Goal: Task Accomplishment & Management: Manage account settings

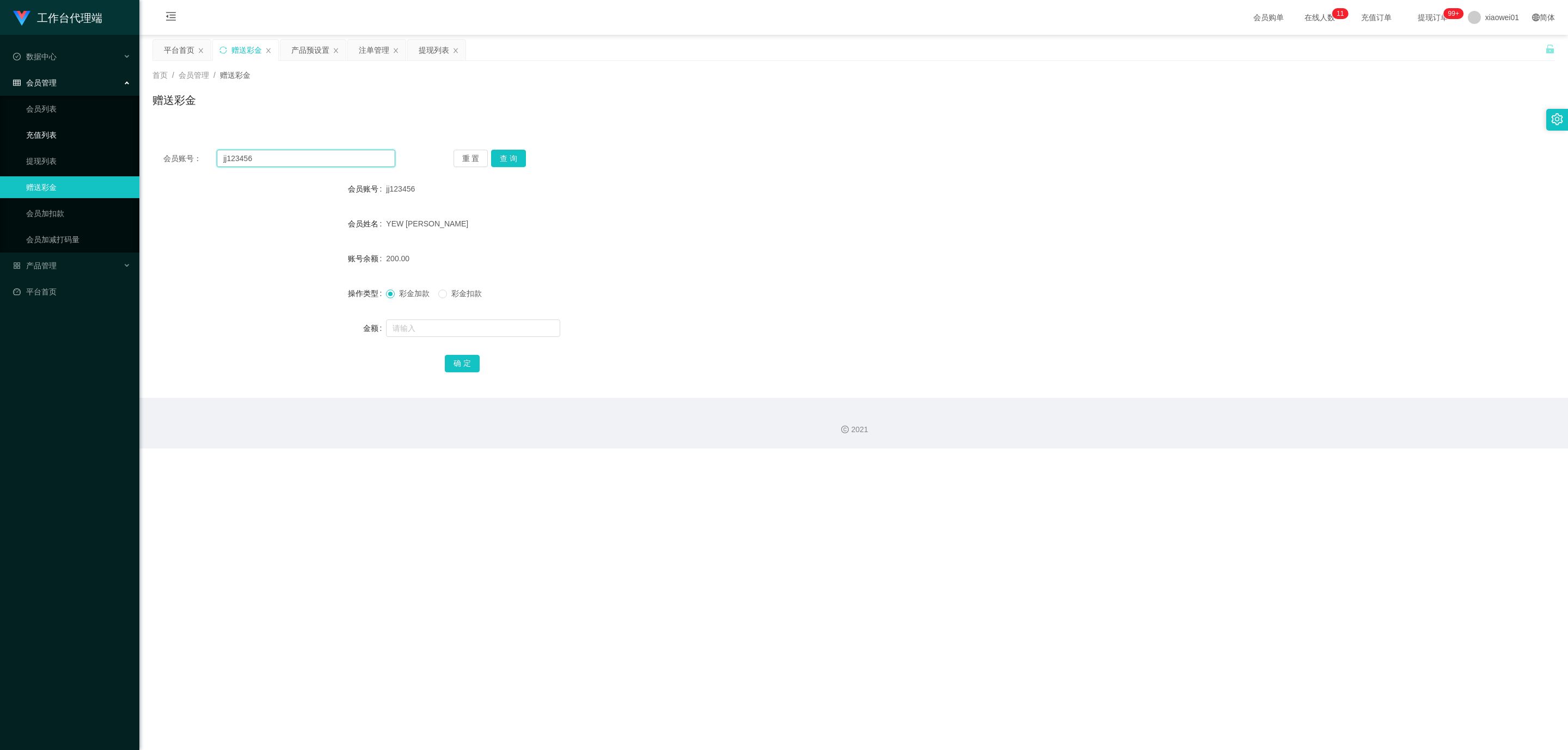
drag, startPoint x: 304, startPoint y: 164, endPoint x: 22, endPoint y: 129, distance: 284.2
click at [9, 131] on section "工作台代理端 数据中心 会员管理 会员列表 充值列表 提现列表 赠送彩金 会员加扣款 会员加减打码量 产品管理 开奖记录 注单管理 产品列表 即时注单 产品预…" at bounding box center [784, 224] width 1568 height 449
paste input "hong6688"
type input "hong6688"
click at [511, 160] on button "查 询" at bounding box center [508, 158] width 35 height 17
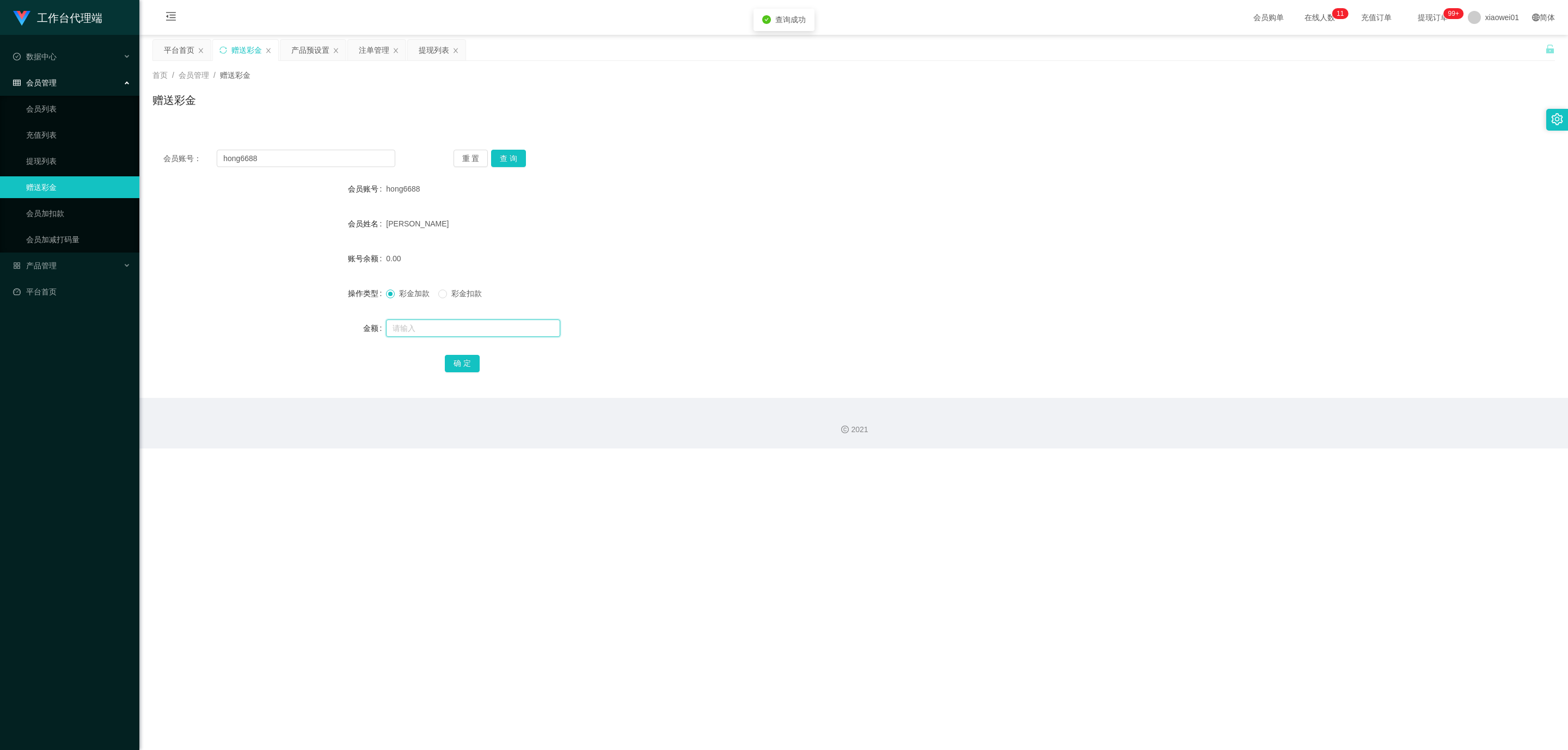
click at [428, 326] on input "text" at bounding box center [474, 328] width 174 height 17
type input "100"
click at [462, 364] on button "确 定" at bounding box center [462, 364] width 35 height 17
click at [946, 292] on div "彩金加款 彩金扣款" at bounding box center [795, 294] width 819 height 22
click at [442, 55] on div "提现列表" at bounding box center [434, 50] width 30 height 21
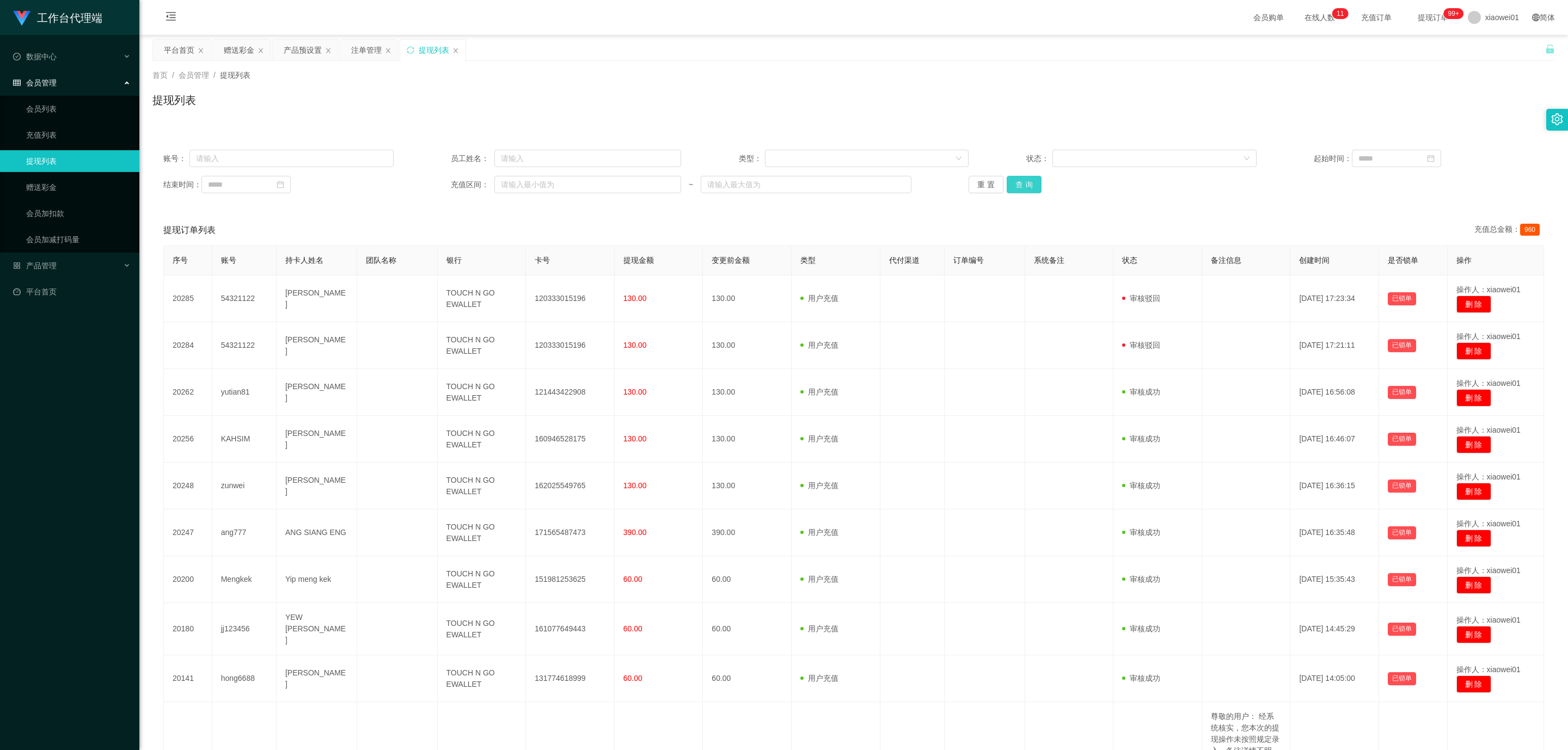
click at [1011, 178] on button "查 询" at bounding box center [1024, 185] width 35 height 17
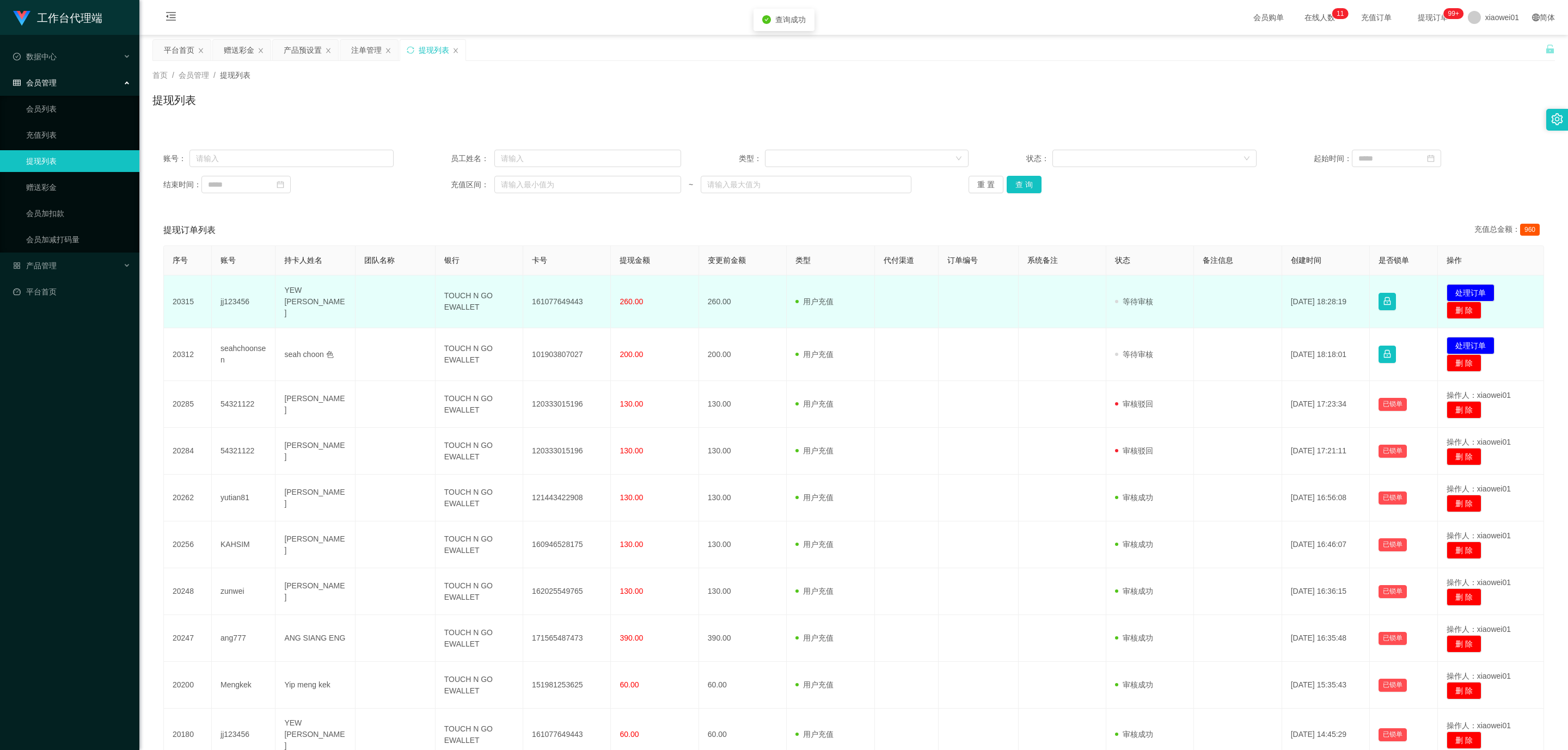
click at [552, 303] on td "161077649443" at bounding box center [567, 302] width 88 height 53
copy td "161077649443"
click at [1448, 291] on button "处理订单" at bounding box center [1471, 293] width 48 height 17
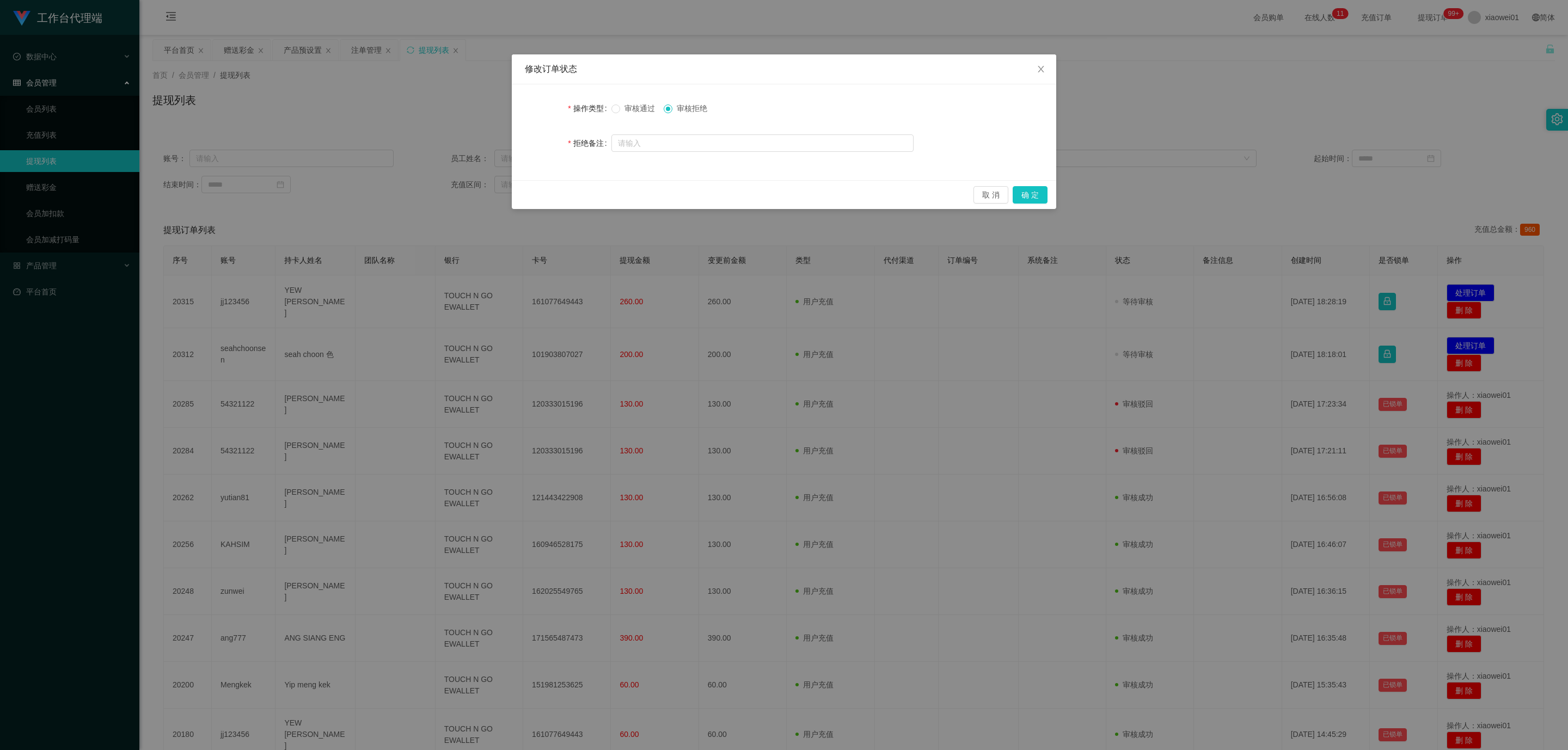
click at [640, 111] on span "审核通过" at bounding box center [640, 108] width 39 height 9
click at [1029, 192] on button "确 定" at bounding box center [1030, 195] width 35 height 17
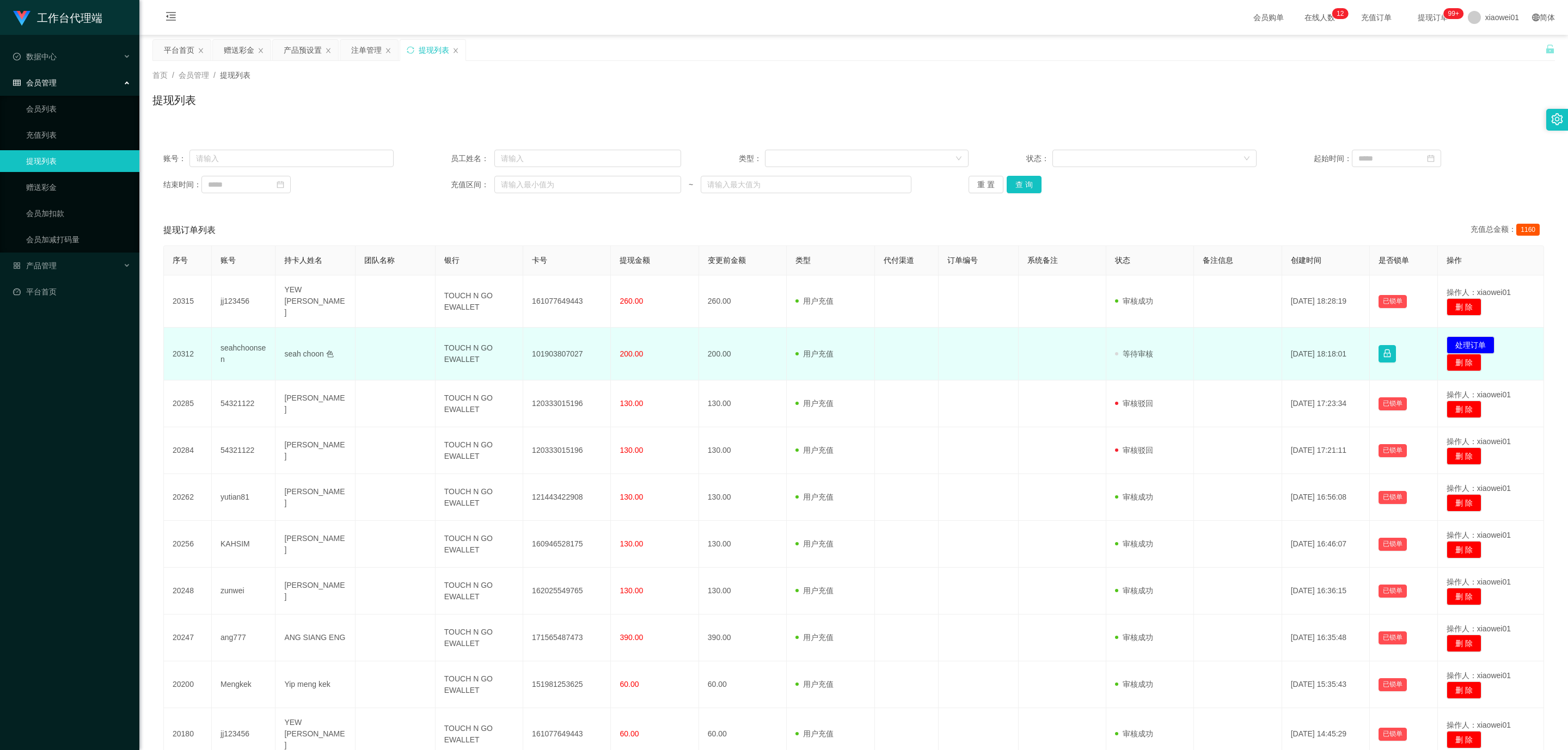
click at [304, 353] on td "seah choon 色" at bounding box center [315, 354] width 80 height 53
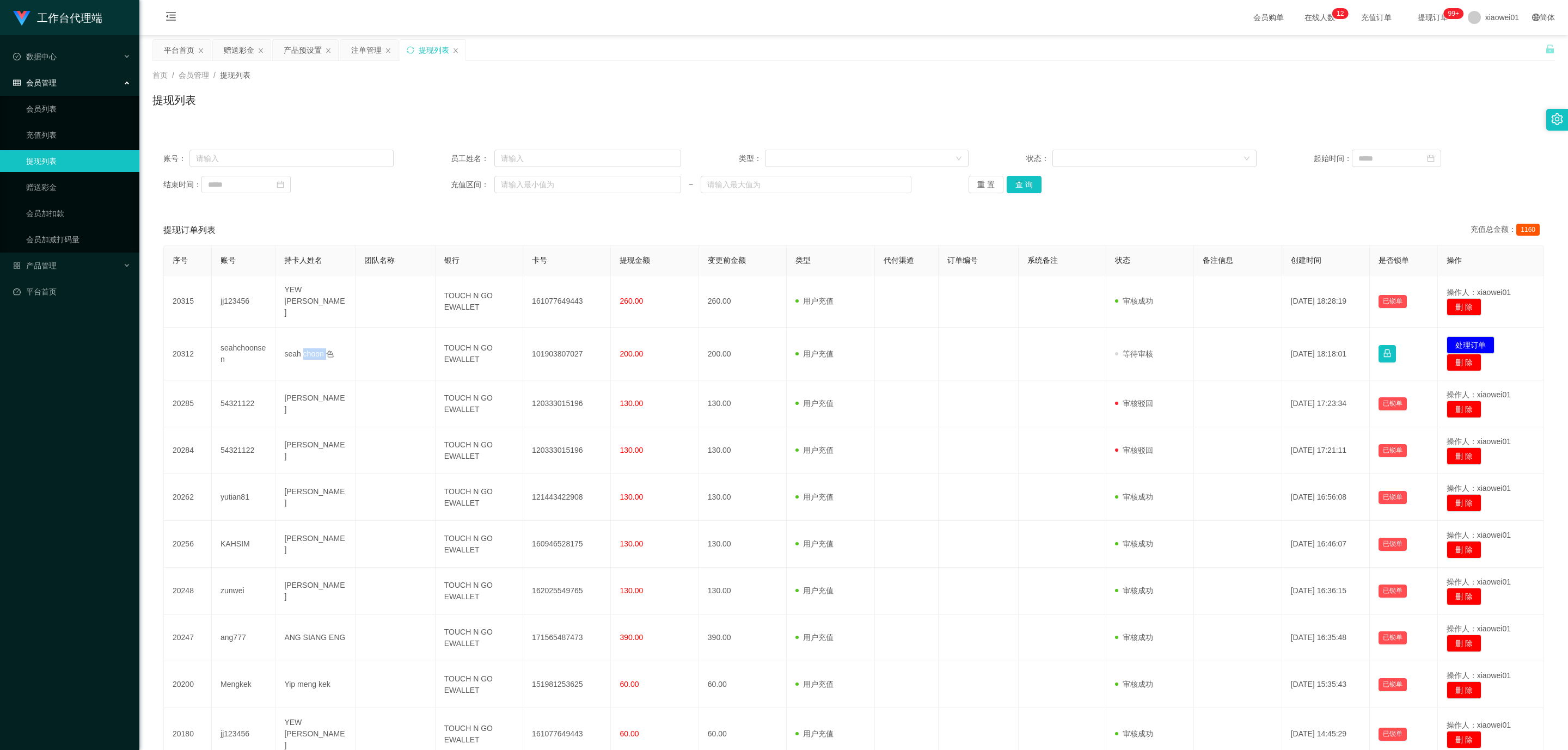
copy td "choon"
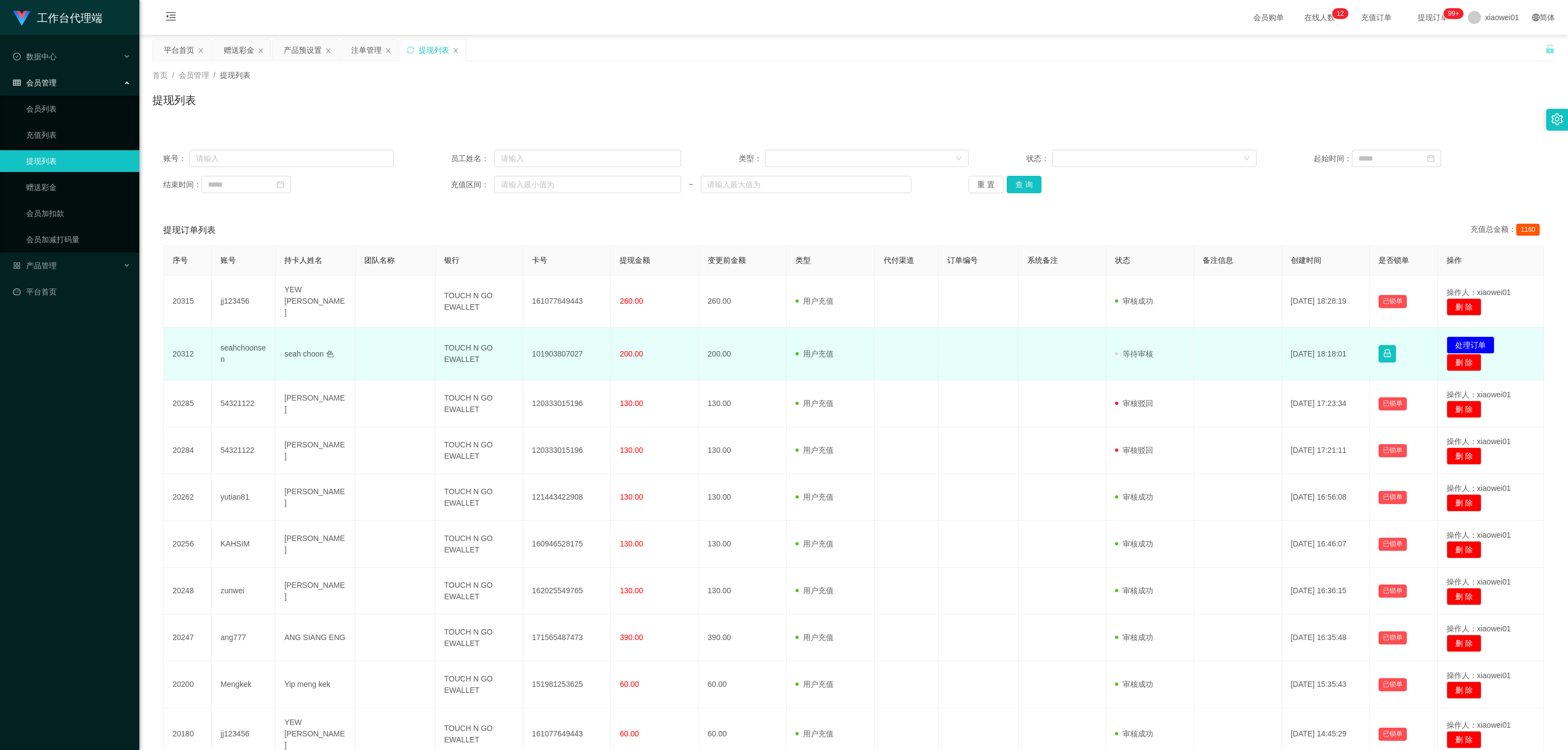
click at [229, 343] on td "seahchoonsen" at bounding box center [244, 354] width 64 height 53
click at [229, 342] on td "seahchoonsen" at bounding box center [244, 354] width 64 height 53
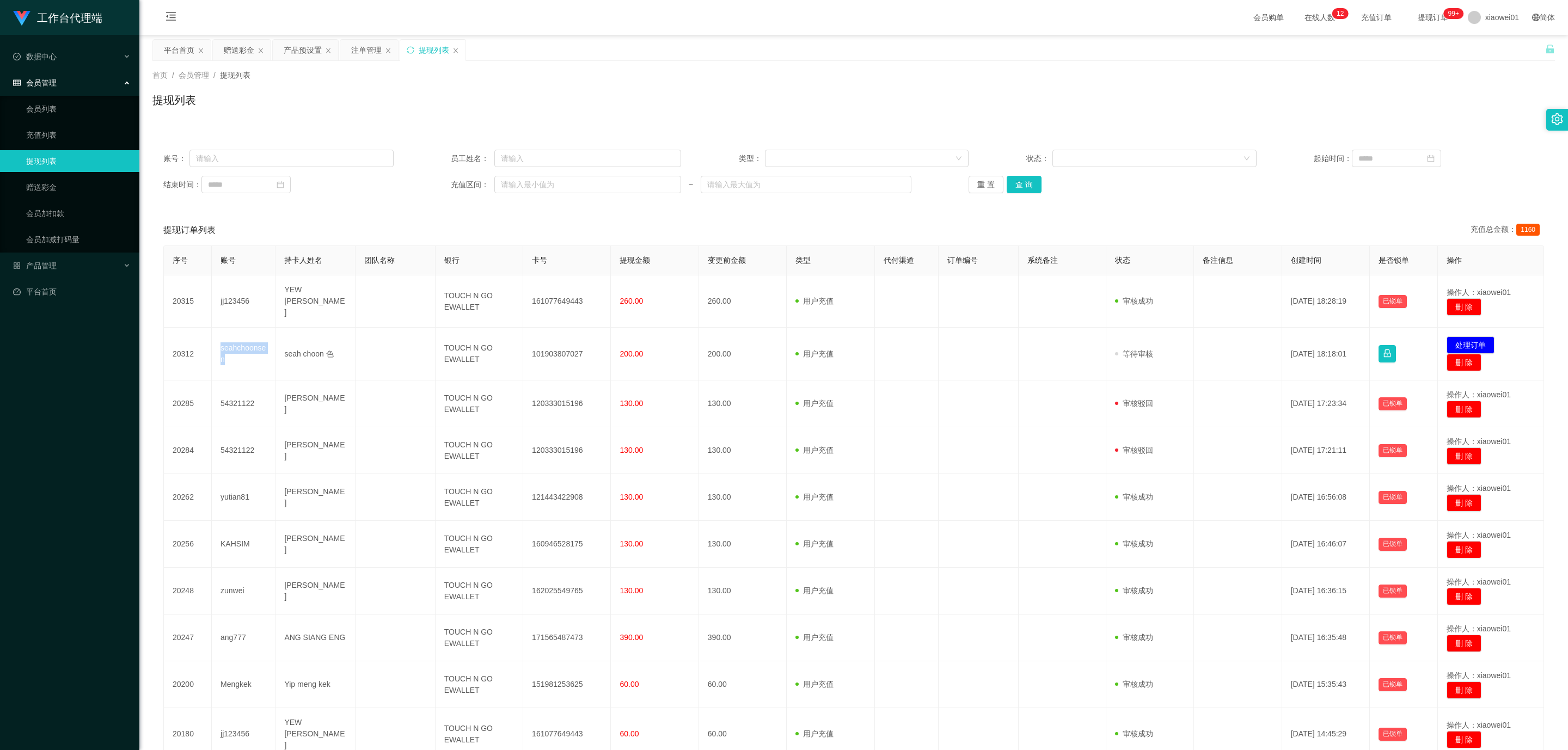
copy td "seahchoonsen"
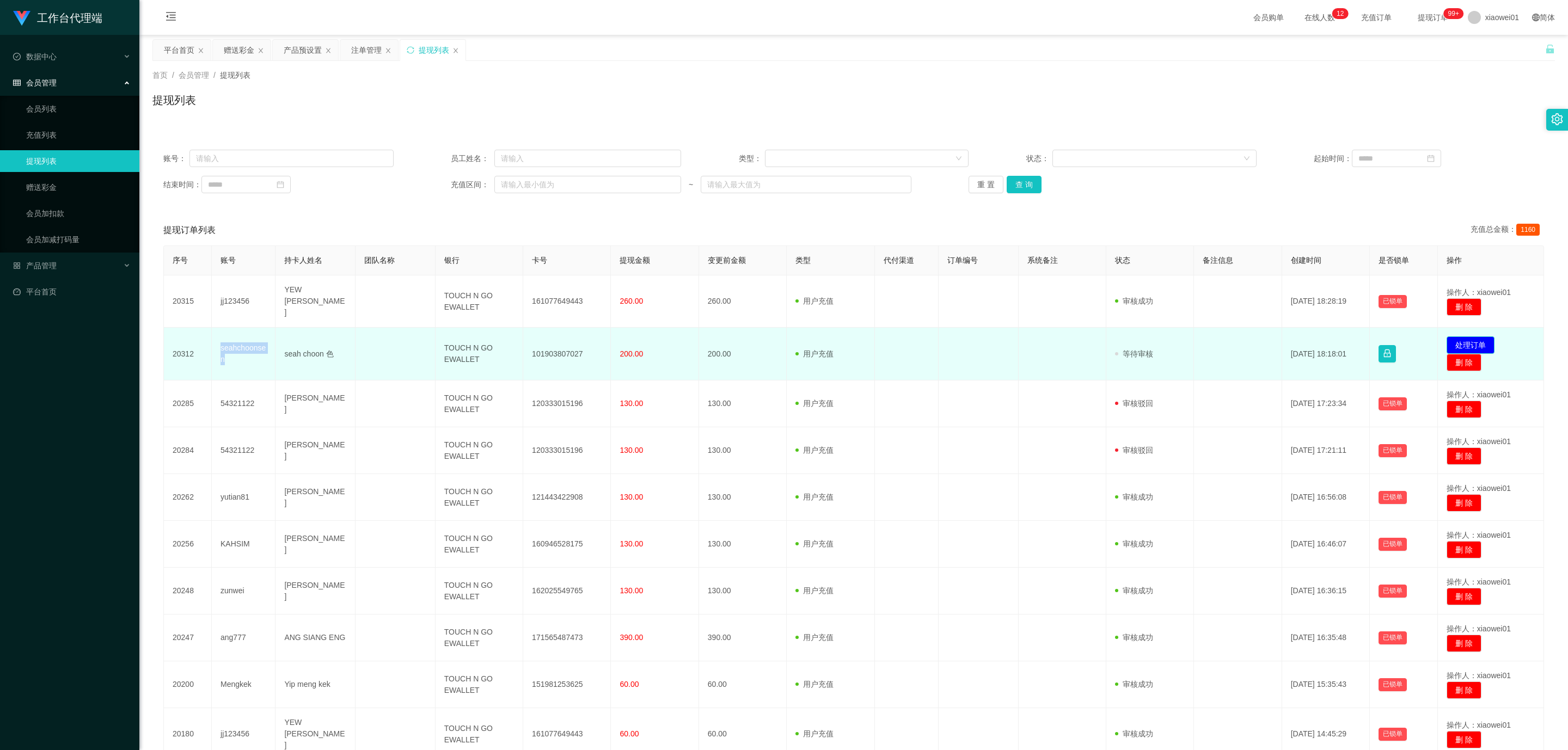
click at [1472, 337] on button "处理订单" at bounding box center [1471, 345] width 48 height 17
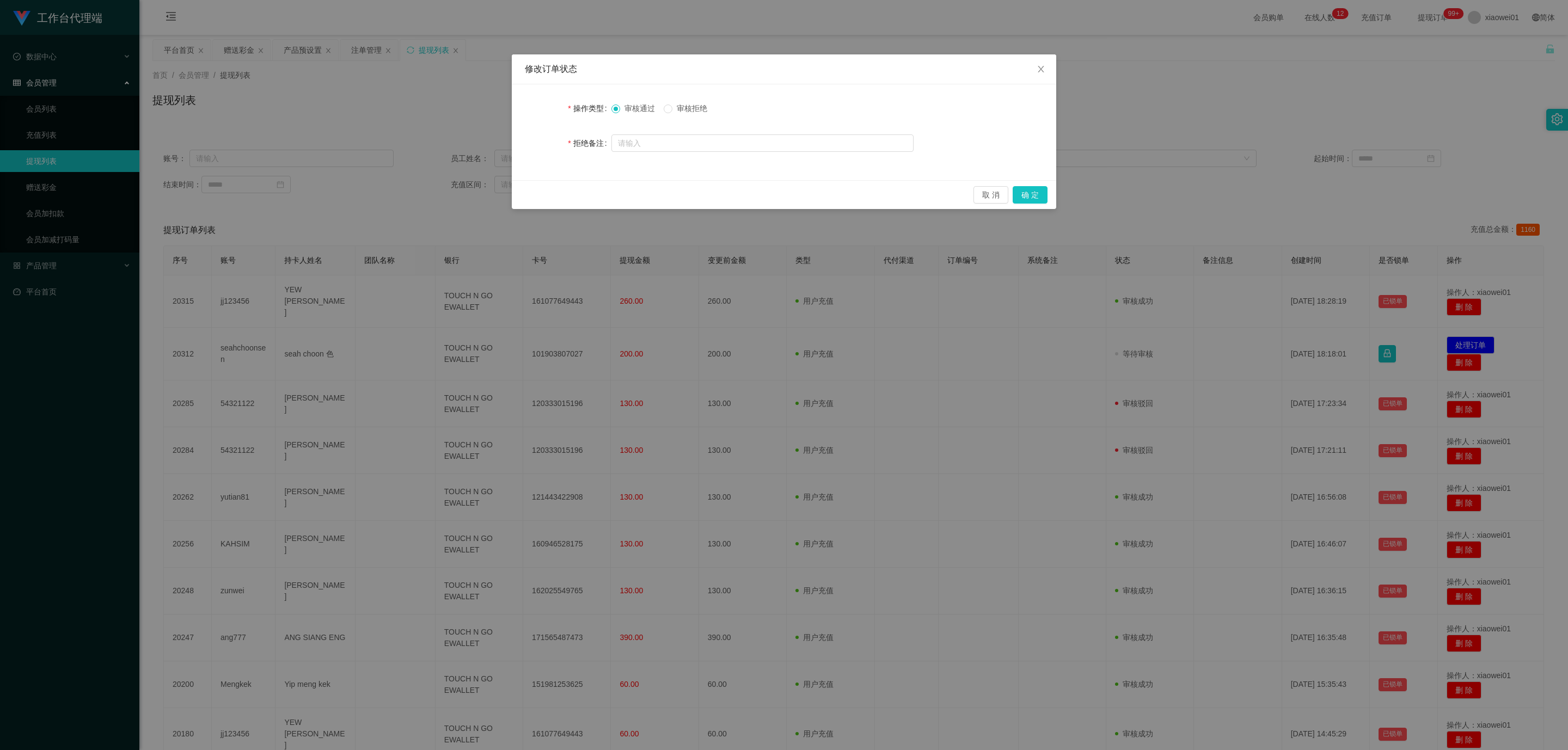
click at [690, 106] on span "审核拒绝" at bounding box center [692, 108] width 39 height 9
click at [1045, 192] on button "确 定" at bounding box center [1030, 195] width 35 height 17
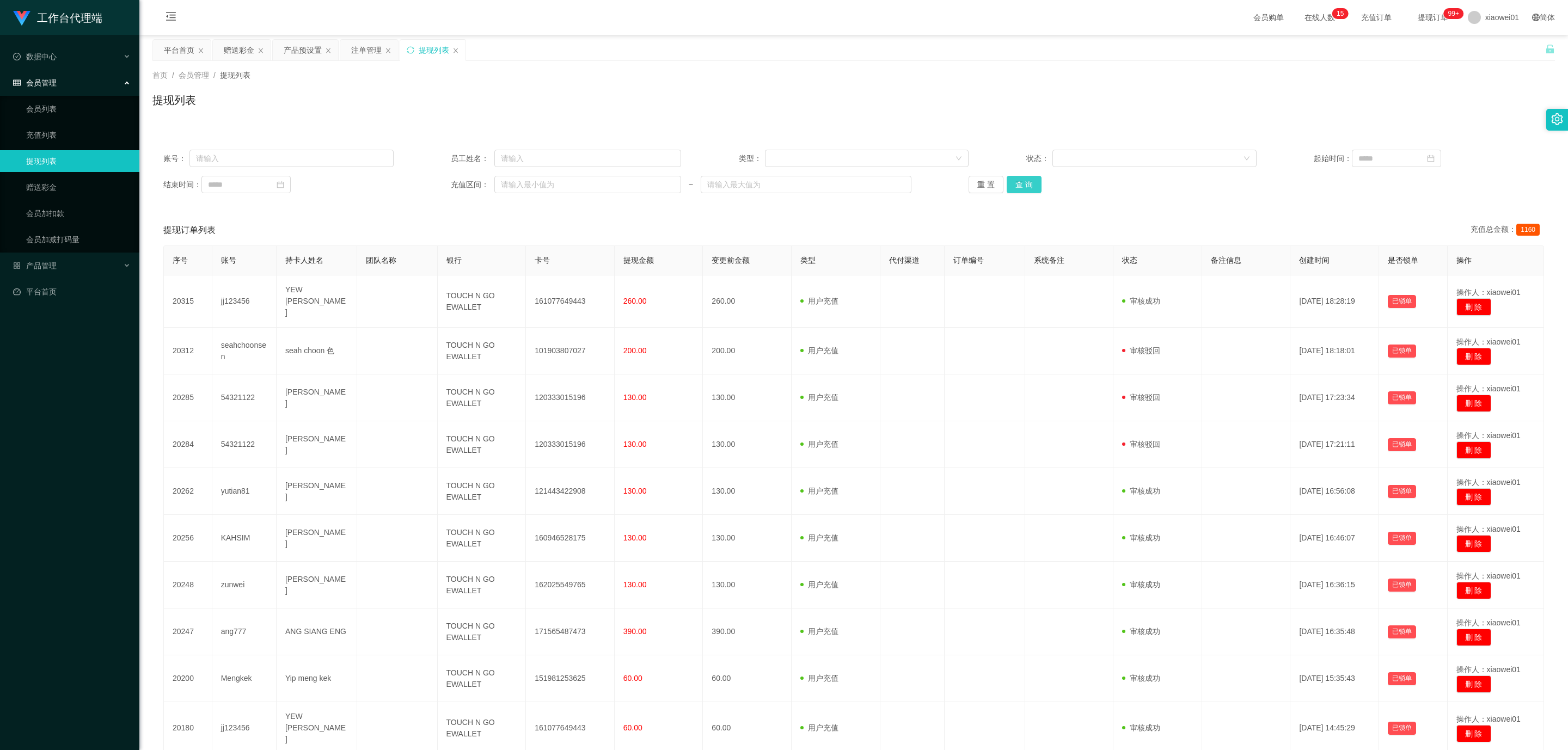
click at [1025, 181] on button "查 询" at bounding box center [1024, 185] width 35 height 17
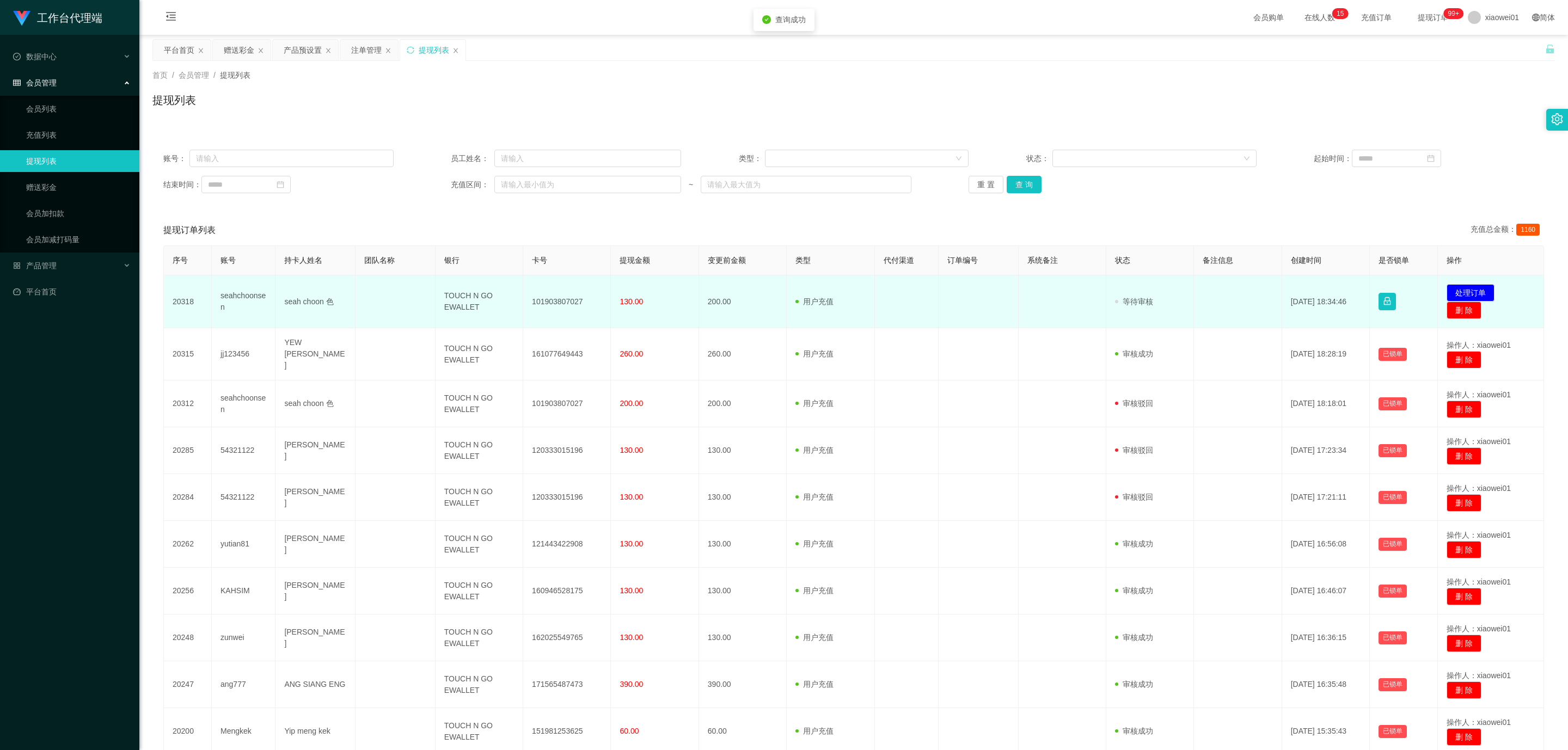
click at [557, 305] on td "101903807027" at bounding box center [567, 302] width 88 height 53
copy td "101903807027"
click at [1471, 292] on button "处理订单" at bounding box center [1471, 293] width 48 height 17
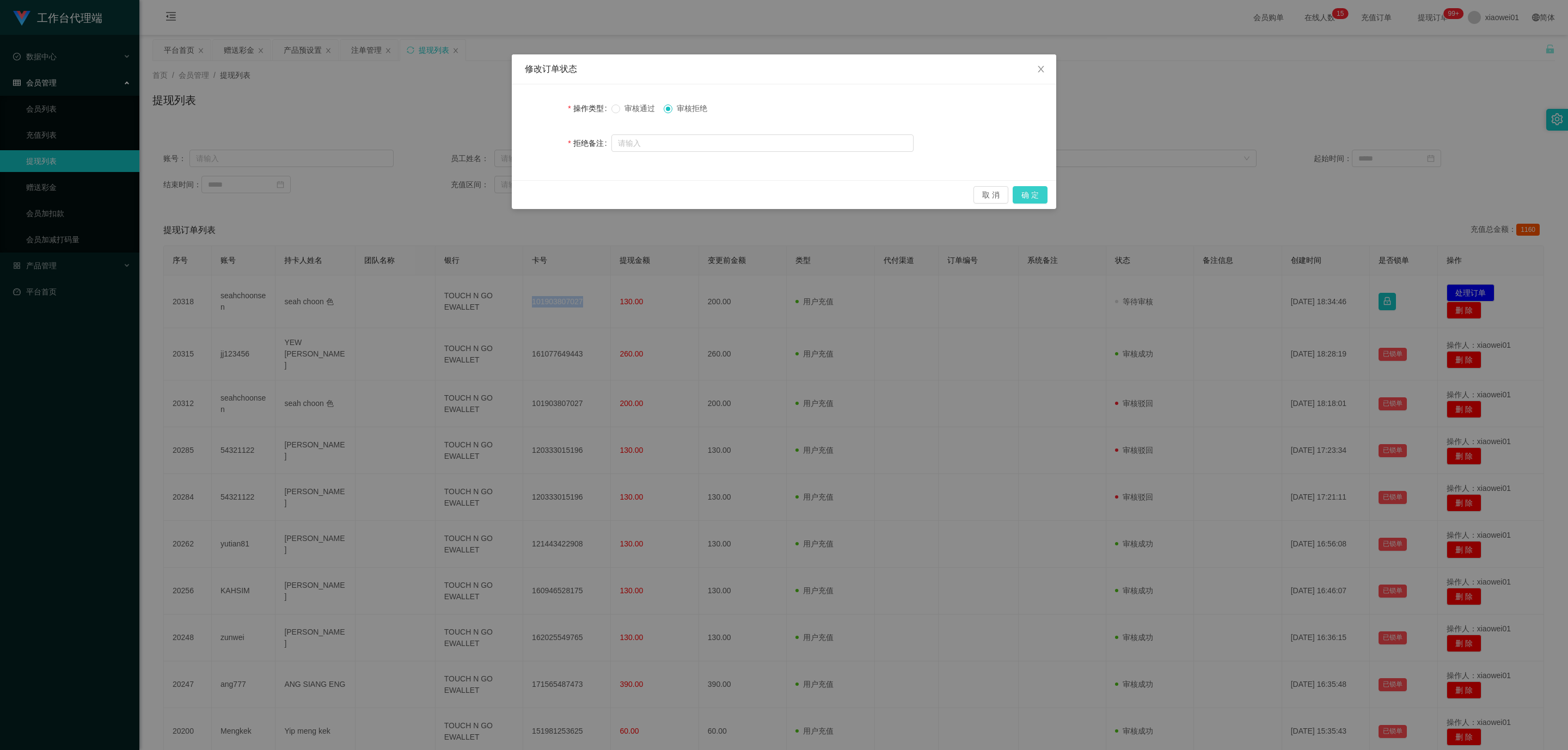
drag, startPoint x: 1032, startPoint y: 195, endPoint x: 625, endPoint y: 206, distance: 407.1
click at [678, 275] on div "修改订单状态 操作类型 审核通过 审核拒绝 拒绝备注 取 消 确 定" at bounding box center [784, 375] width 1568 height 750
click at [645, 110] on span "审核通过" at bounding box center [640, 108] width 39 height 9
click at [1033, 188] on button "确 定" at bounding box center [1030, 195] width 35 height 17
